Goal: Task Accomplishment & Management: Complete application form

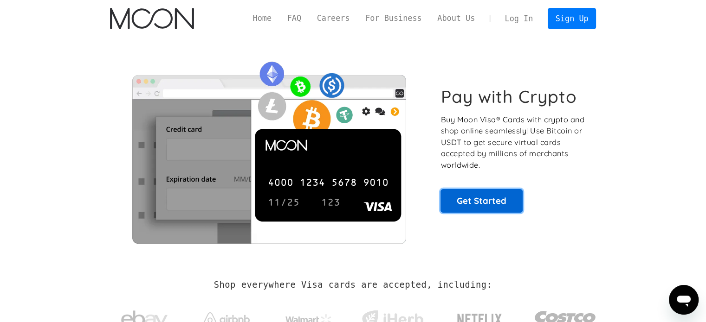
click at [480, 202] on link "Get Started" at bounding box center [481, 200] width 82 height 23
